Goal: Task Accomplishment & Management: Manage account settings

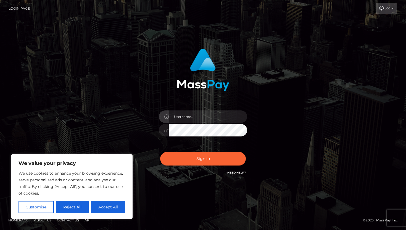
type input "[EMAIL_ADDRESS][DOMAIN_NAME]"
click at [115, 210] on button "Accept All" at bounding box center [108, 207] width 34 height 12
checkbox input "true"
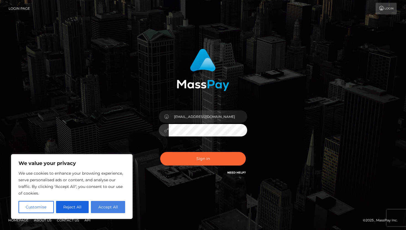
checkbox input "true"
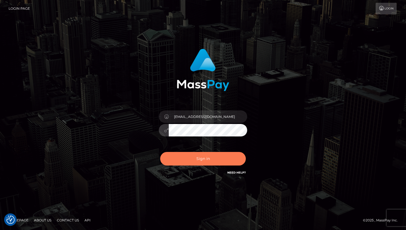
click at [203, 160] on button "Sign in" at bounding box center [203, 159] width 86 height 14
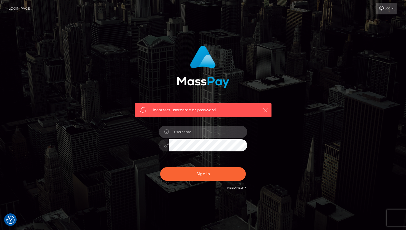
click at [197, 133] on input "text" at bounding box center [208, 131] width 78 height 12
type input "avangelineleroux@gmail.com"
click at [182, 136] on input "[EMAIL_ADDRESS][DOMAIN_NAME]" at bounding box center [208, 131] width 78 height 12
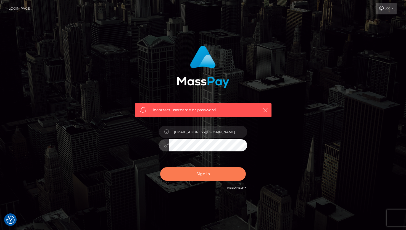
click at [182, 172] on button "Sign in" at bounding box center [203, 174] width 86 height 14
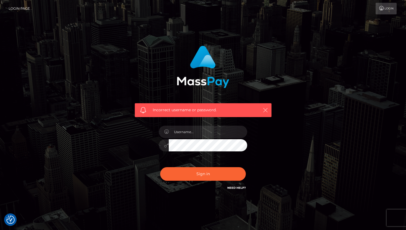
click at [265, 108] on icon "button" at bounding box center [266, 110] width 6 height 6
click at [264, 109] on icon "button" at bounding box center [266, 110] width 6 height 6
click at [266, 110] on icon "button" at bounding box center [266, 110] width 6 height 6
click at [265, 110] on icon "button" at bounding box center [266, 110] width 6 height 6
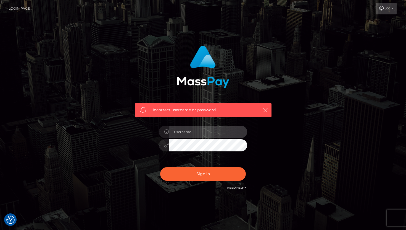
click at [183, 131] on input "text" at bounding box center [208, 131] width 78 height 12
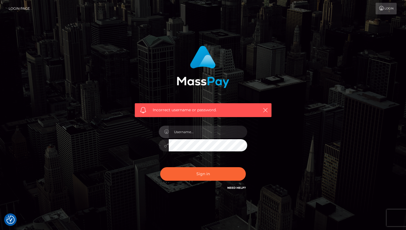
click at [287, 140] on div "Incorrect username or password." at bounding box center [203, 120] width 315 height 159
click at [191, 130] on input "text" at bounding box center [208, 131] width 78 height 12
type input "[EMAIL_ADDRESS][DOMAIN_NAME]"
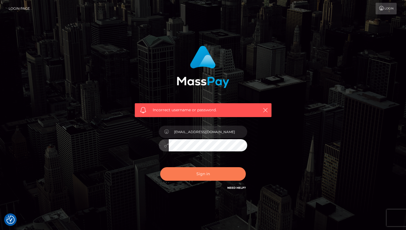
click at [224, 173] on button "Sign in" at bounding box center [203, 174] width 86 height 14
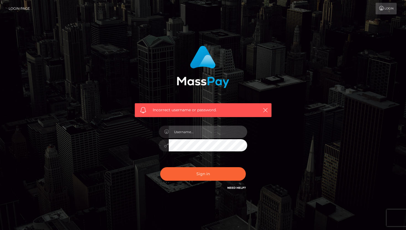
click at [206, 136] on input "text" at bounding box center [208, 131] width 78 height 12
type input "avang3lin3"
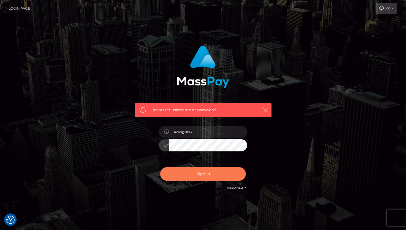
click at [213, 174] on button "Sign in" at bounding box center [203, 174] width 86 height 14
